Goal: Information Seeking & Learning: Learn about a topic

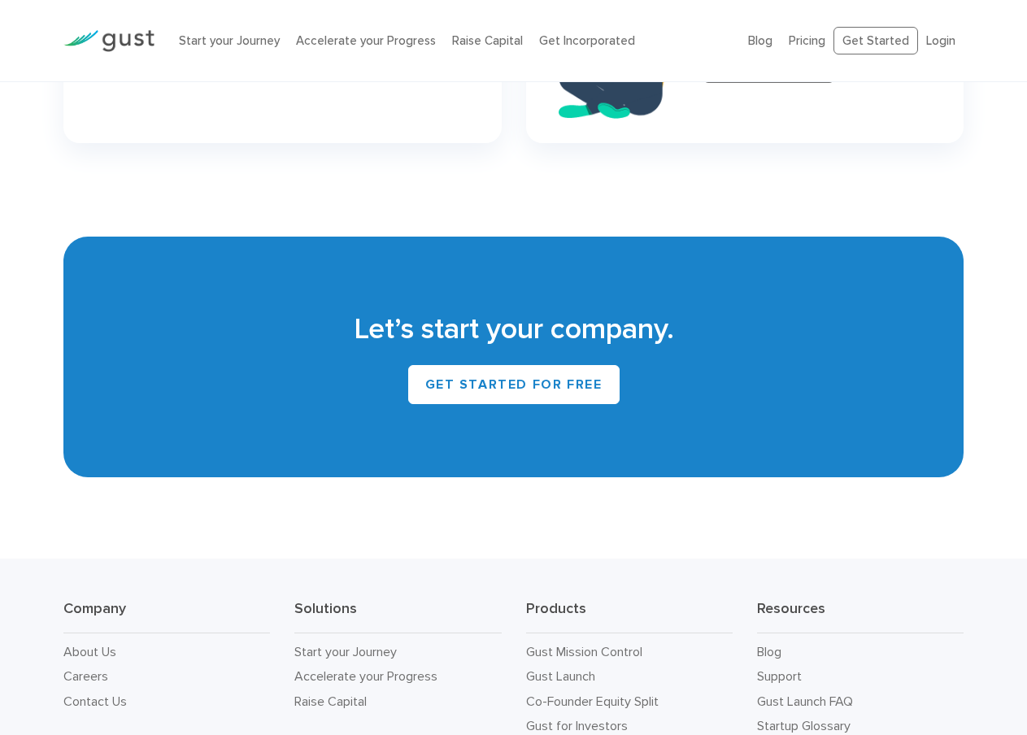
scroll to position [6872, 0]
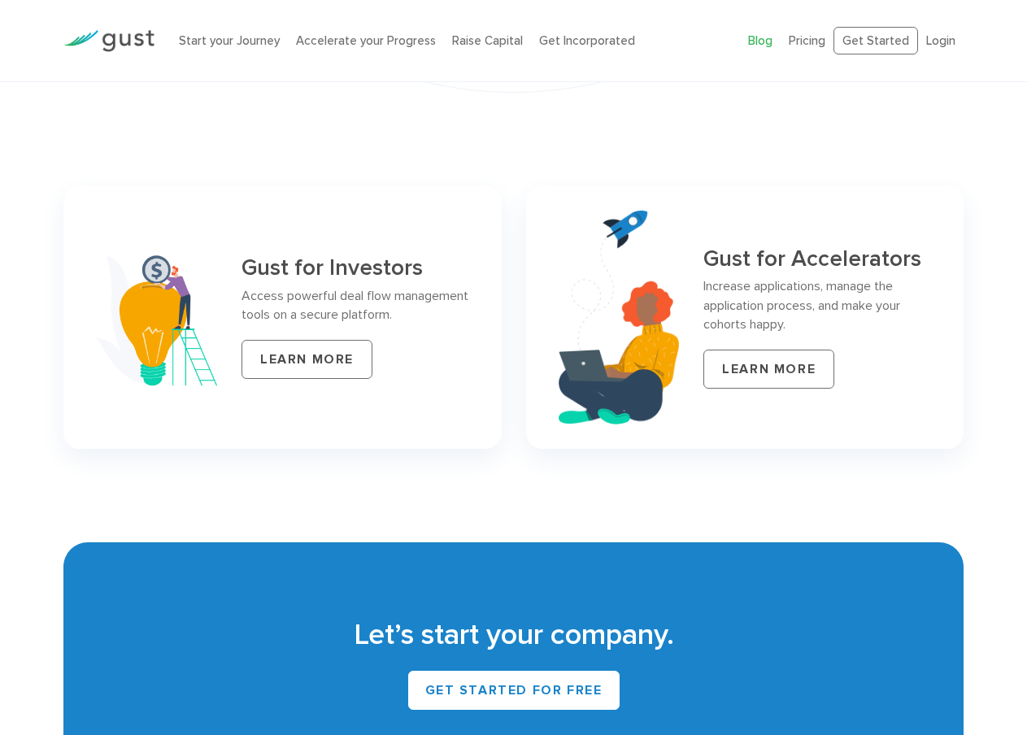
click at [753, 39] on link "Blog" at bounding box center [760, 40] width 24 height 15
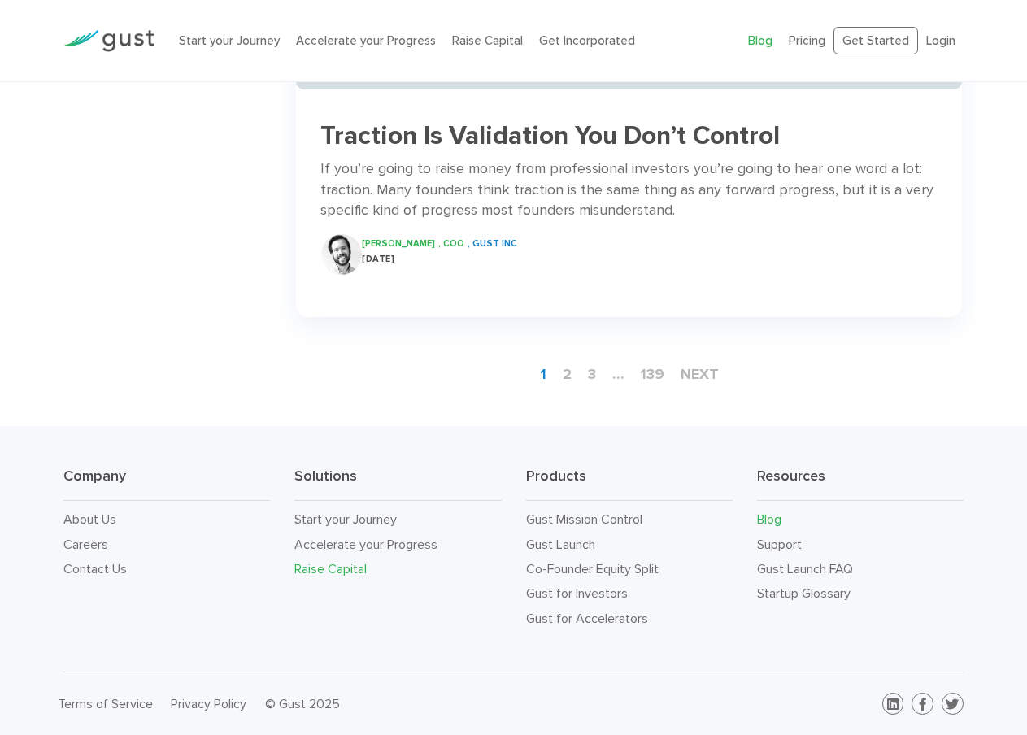
click at [346, 565] on link "Raise Capital" at bounding box center [330, 568] width 72 height 15
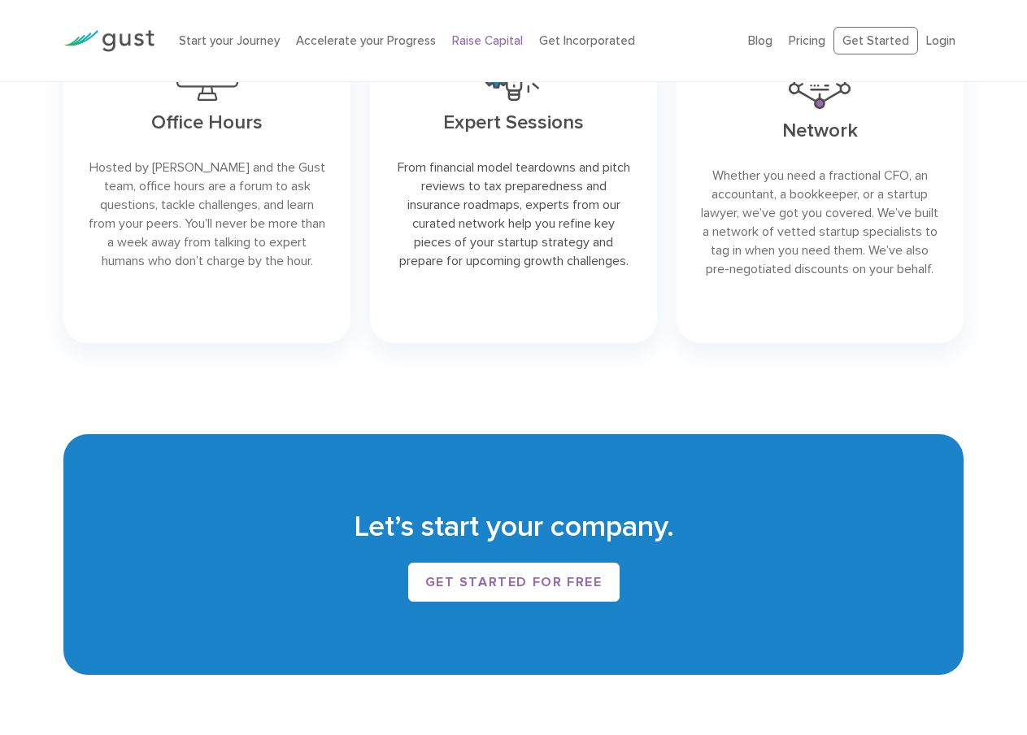
scroll to position [2532, 0]
